Goal: Information Seeking & Learning: Learn about a topic

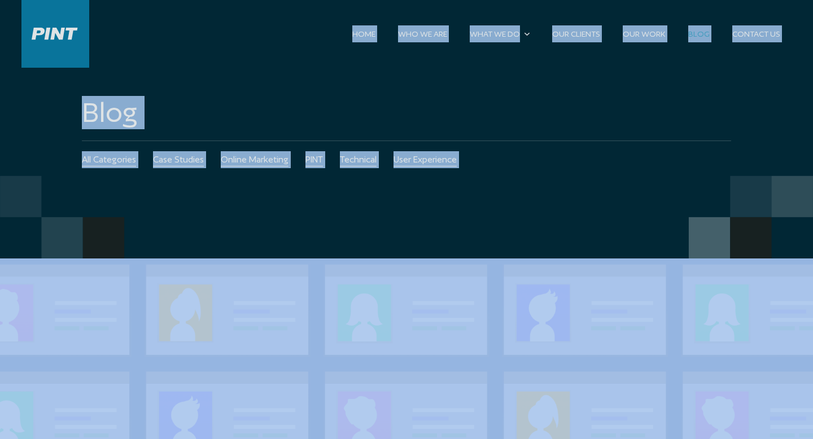
drag, startPoint x: 307, startPoint y: 25, endPoint x: 480, endPoint y: 290, distance: 317.0
click at [483, 167] on ul "All Categories Case Studies Online Marketing PINT Technical User Experience" at bounding box center [406, 159] width 649 height 37
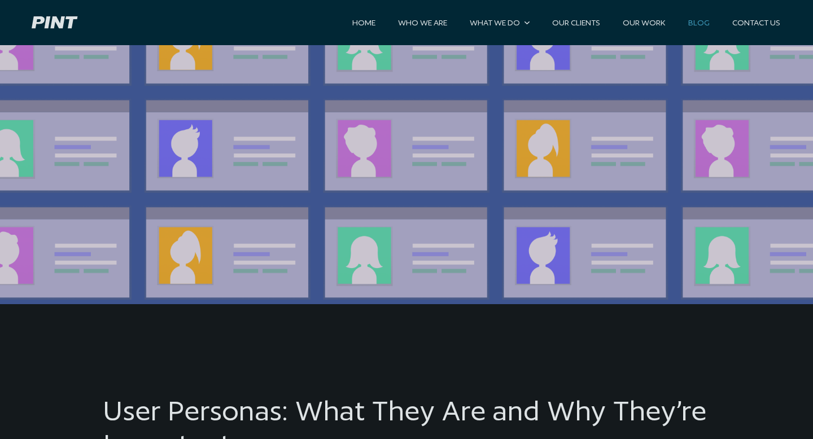
scroll to position [398, 0]
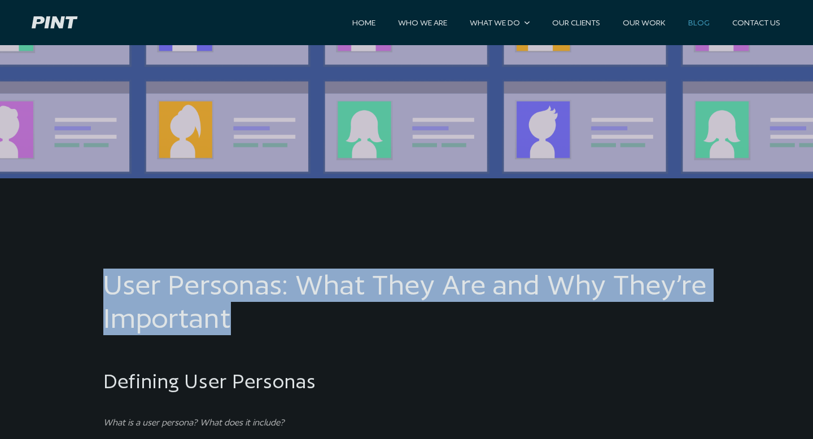
drag, startPoint x: 418, startPoint y: 254, endPoint x: 432, endPoint y: 348, distance: 95.3
drag, startPoint x: 432, startPoint y: 348, endPoint x: 370, endPoint y: 238, distance: 125.7
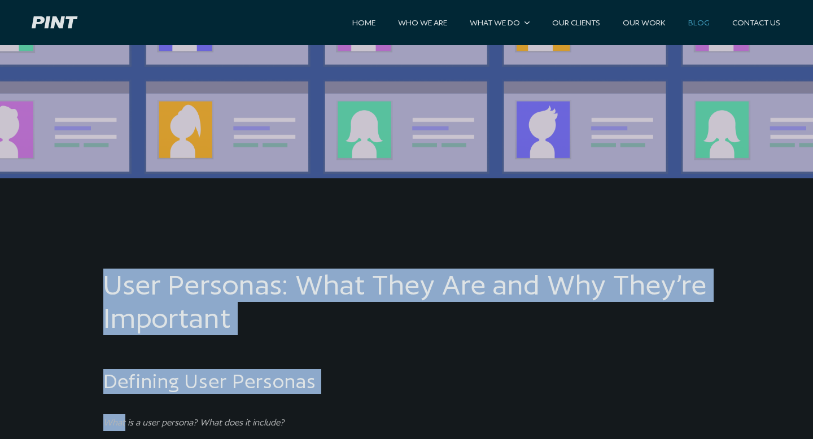
drag, startPoint x: 370, startPoint y: 238, endPoint x: 396, endPoint y: 405, distance: 168.6
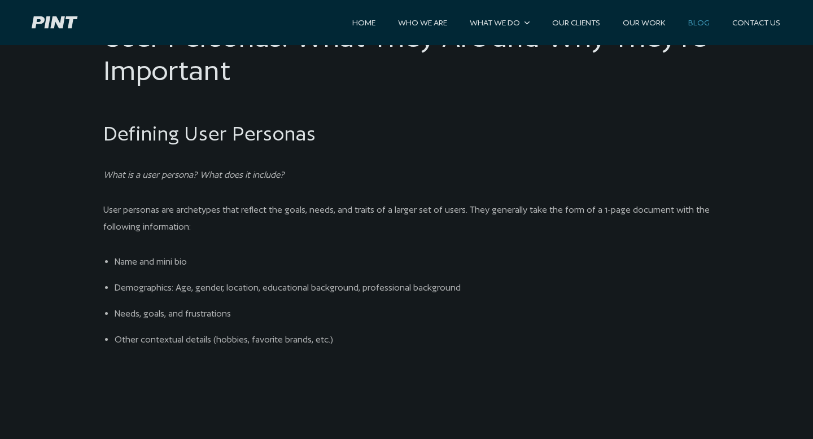
scroll to position [693, 0]
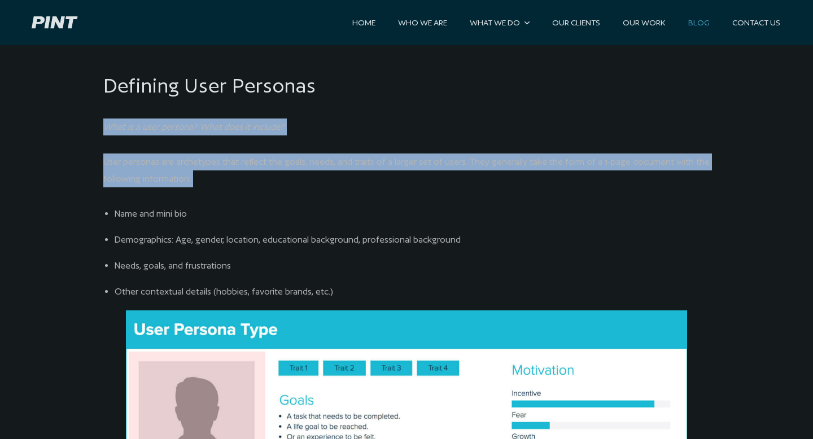
drag, startPoint x: 356, startPoint y: 107, endPoint x: 358, endPoint y: 208, distance: 101.7
click at [358, 208] on li "Name and mini bio" at bounding box center [412, 214] width 595 height 17
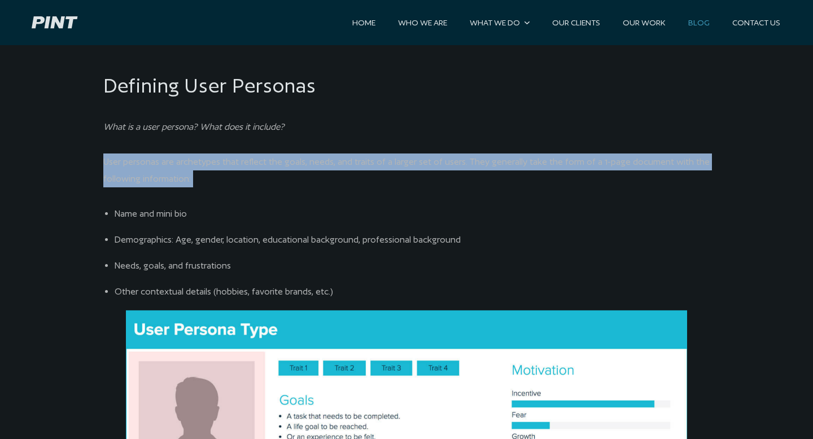
drag, startPoint x: 342, startPoint y: 141, endPoint x: 353, endPoint y: 199, distance: 59.3
drag, startPoint x: 708, startPoint y: 174, endPoint x: 683, endPoint y: 132, distance: 48.8
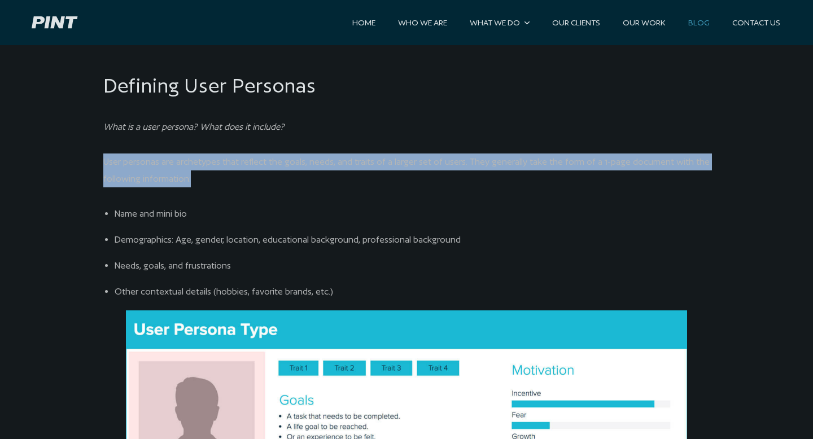
click at [683, 132] on p "What is a user persona? What does it include?" at bounding box center [406, 127] width 607 height 17
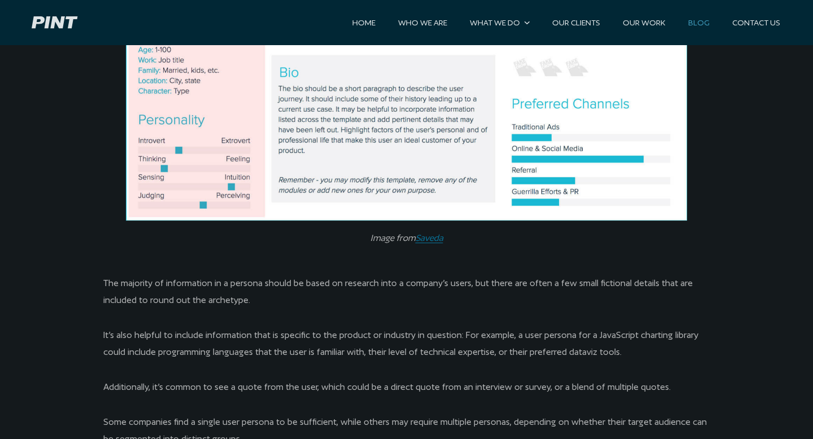
scroll to position [1266, 0]
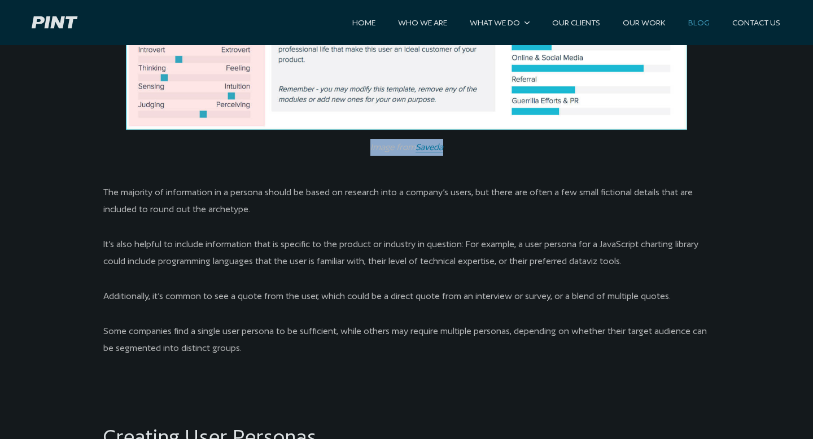
drag, startPoint x: 466, startPoint y: 154, endPoint x: 347, endPoint y: 151, distance: 119.2
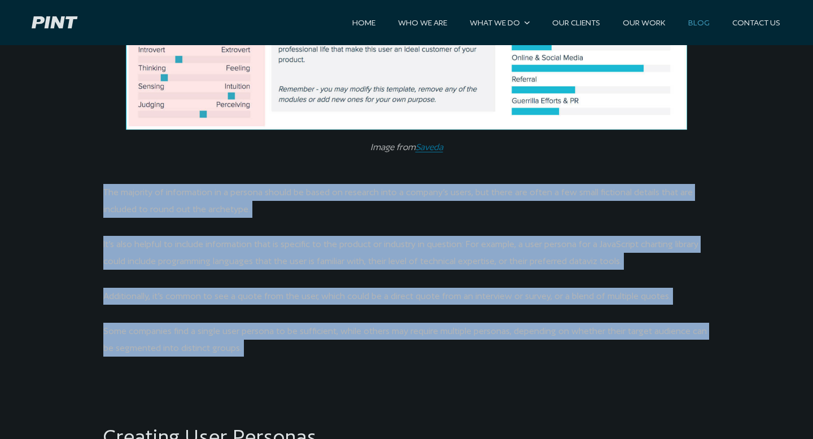
drag, startPoint x: 348, startPoint y: 176, endPoint x: 359, endPoint y: 374, distance: 198.5
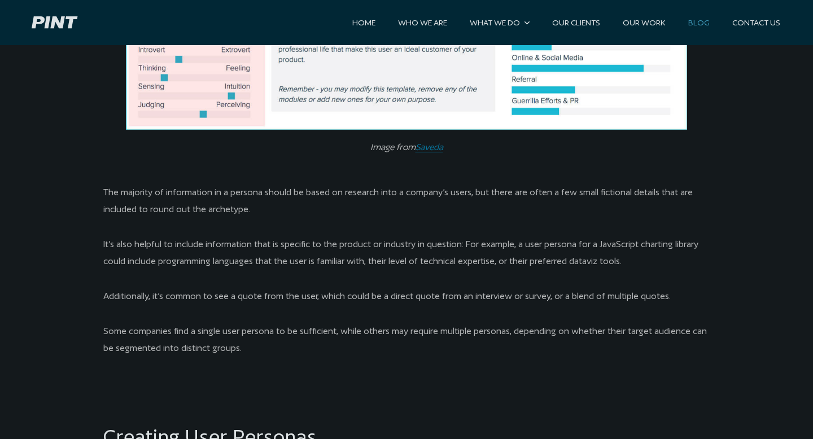
click at [342, 356] on p "Some companies find a single user persona to be sufficient, while others may re…" at bounding box center [406, 340] width 607 height 34
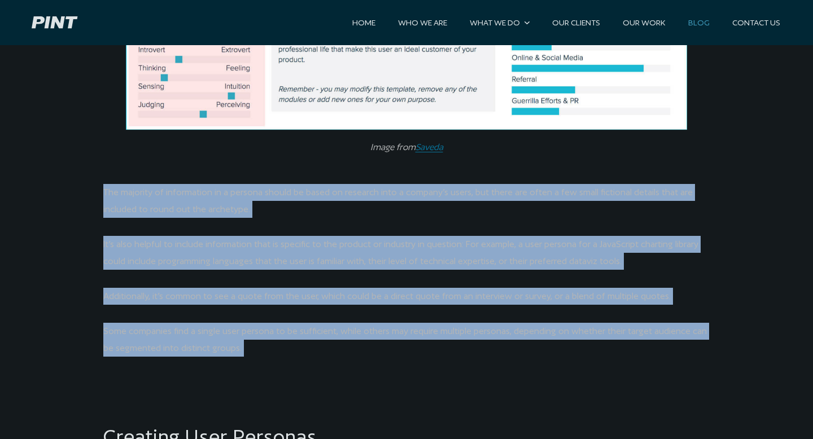
drag, startPoint x: 421, startPoint y: 174, endPoint x: 420, endPoint y: 376, distance: 201.0
drag, startPoint x: 260, startPoint y: 172, endPoint x: 300, endPoint y: 352, distance: 185.2
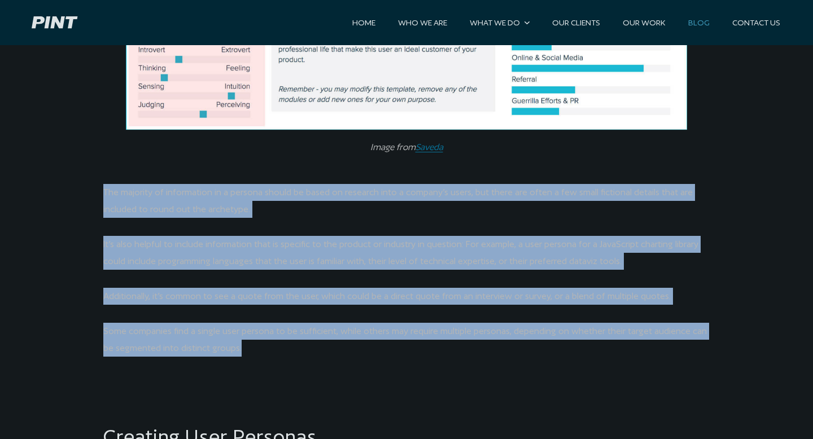
click at [300, 352] on p "Some companies find a single user persona to be sufficient, while others may re…" at bounding box center [406, 340] width 607 height 34
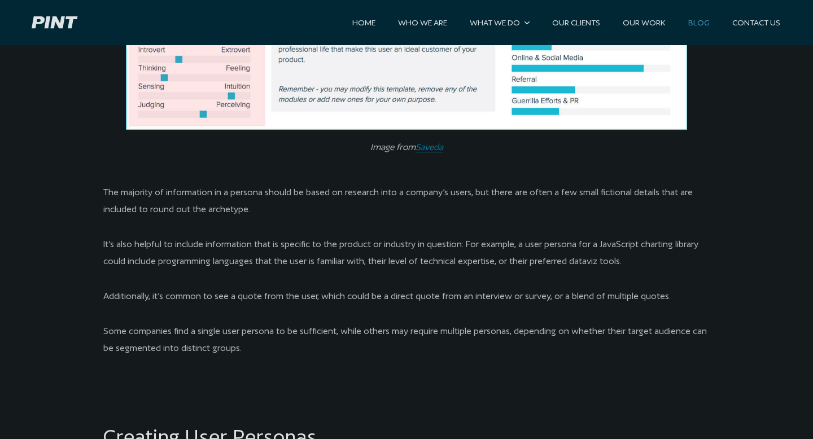
scroll to position [1445, 0]
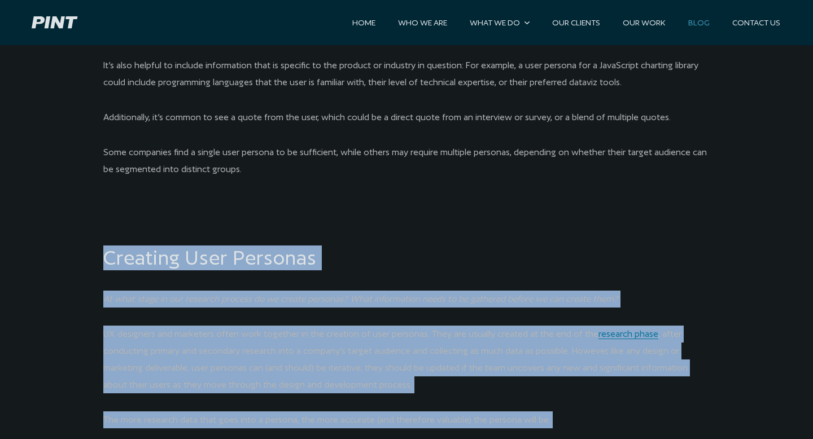
drag, startPoint x: 334, startPoint y: 243, endPoint x: 412, endPoint y: 439, distance: 211.1
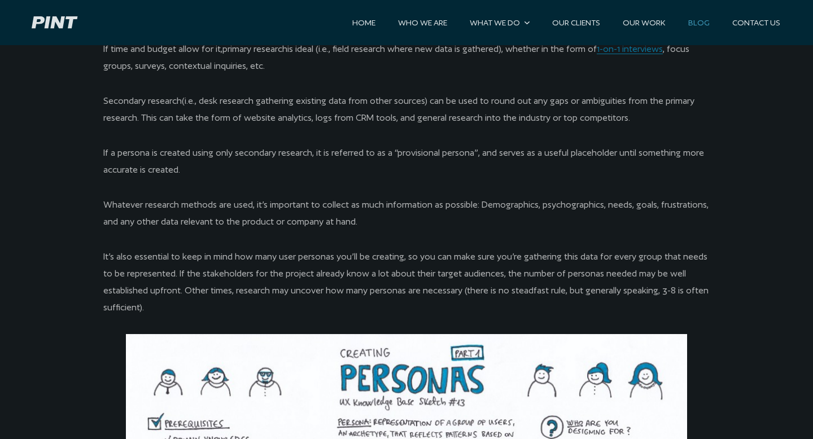
scroll to position [1991, 0]
